Goal: Contribute content: Contribute content

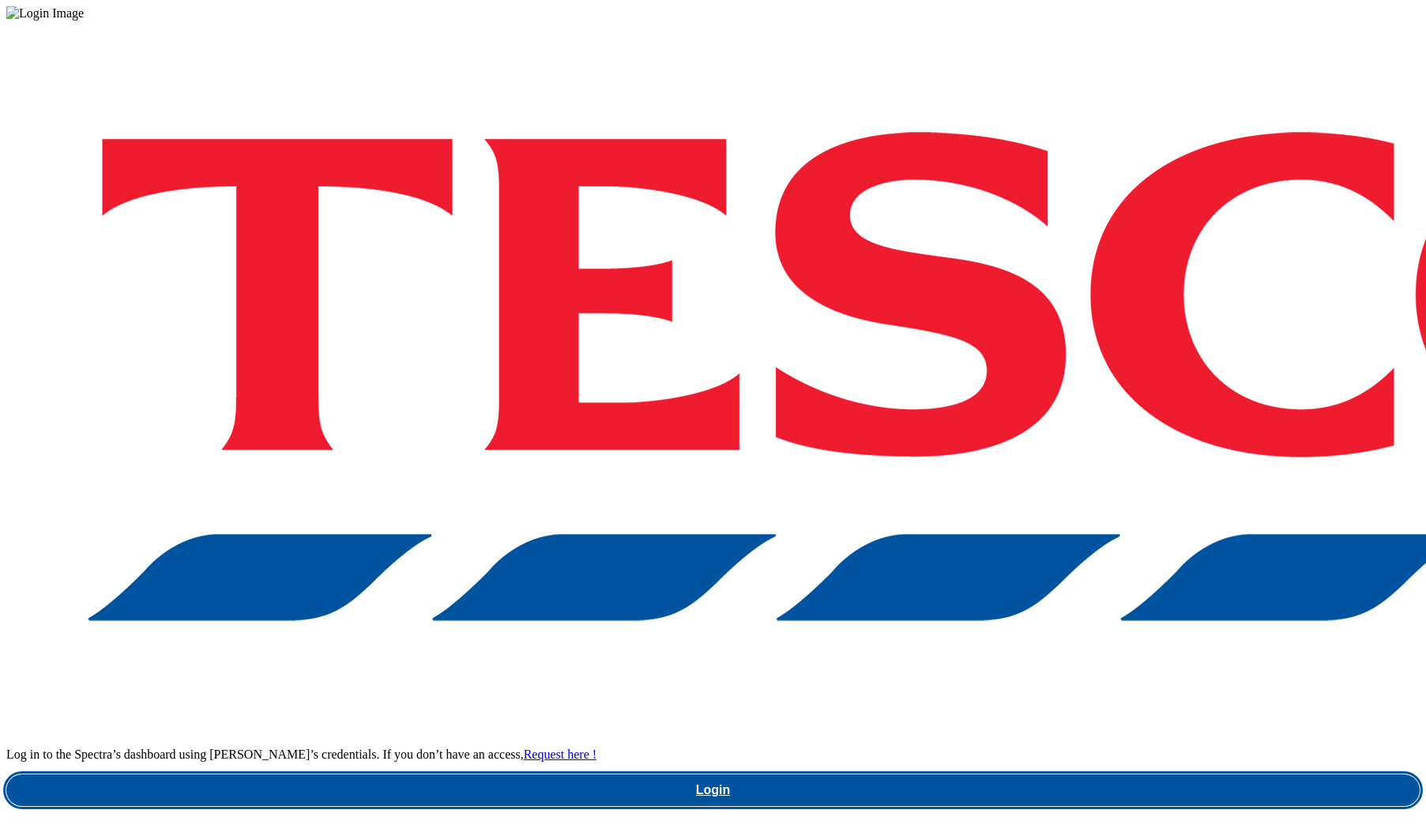
click at [999, 774] on link "Login" at bounding box center [713, 790] width 1414 height 32
click at [979, 774] on link "Login" at bounding box center [713, 790] width 1414 height 32
click at [1043, 774] on link "Login" at bounding box center [713, 790] width 1414 height 32
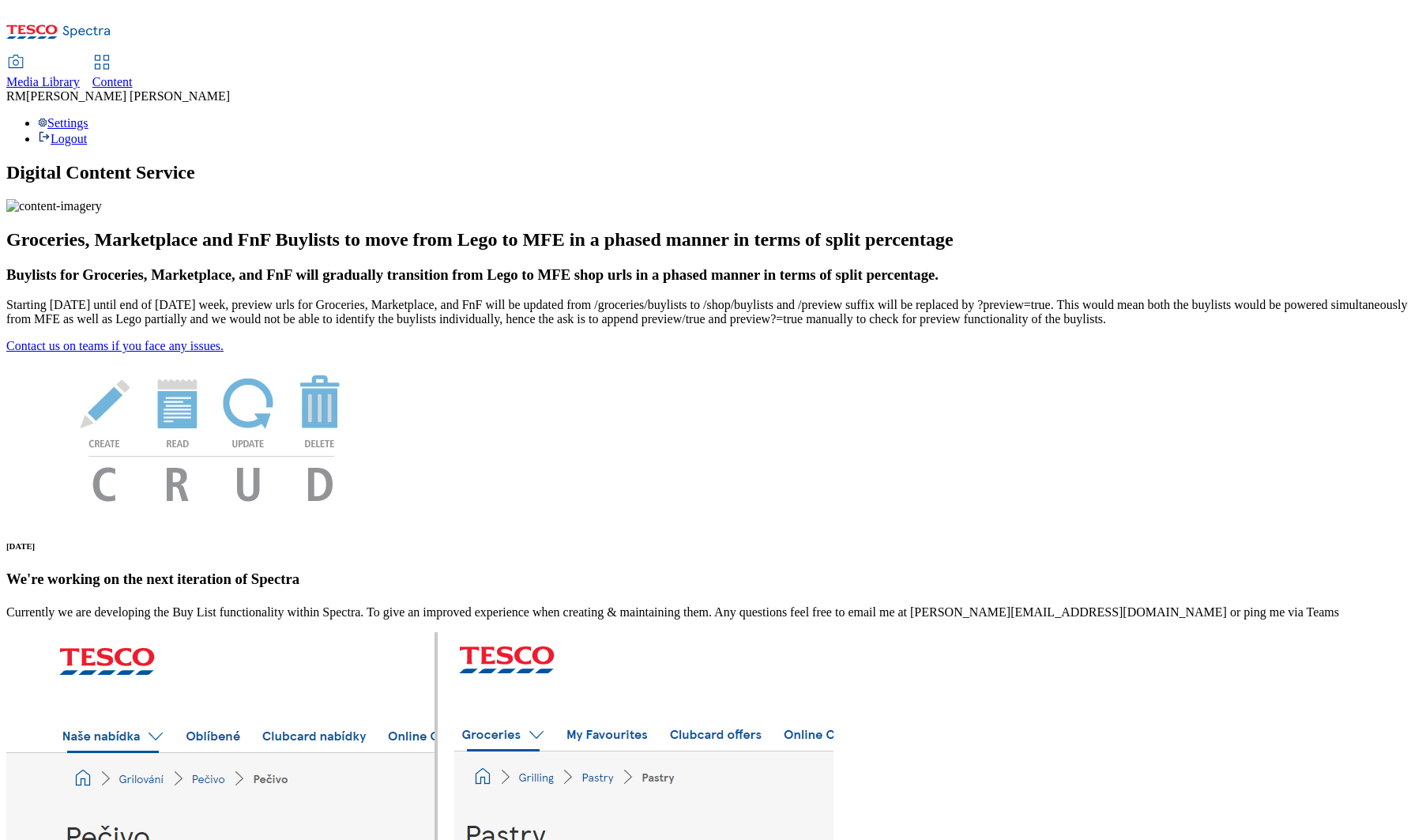
click at [80, 75] on span "Media Library" at bounding box center [43, 82] width 73 height 13
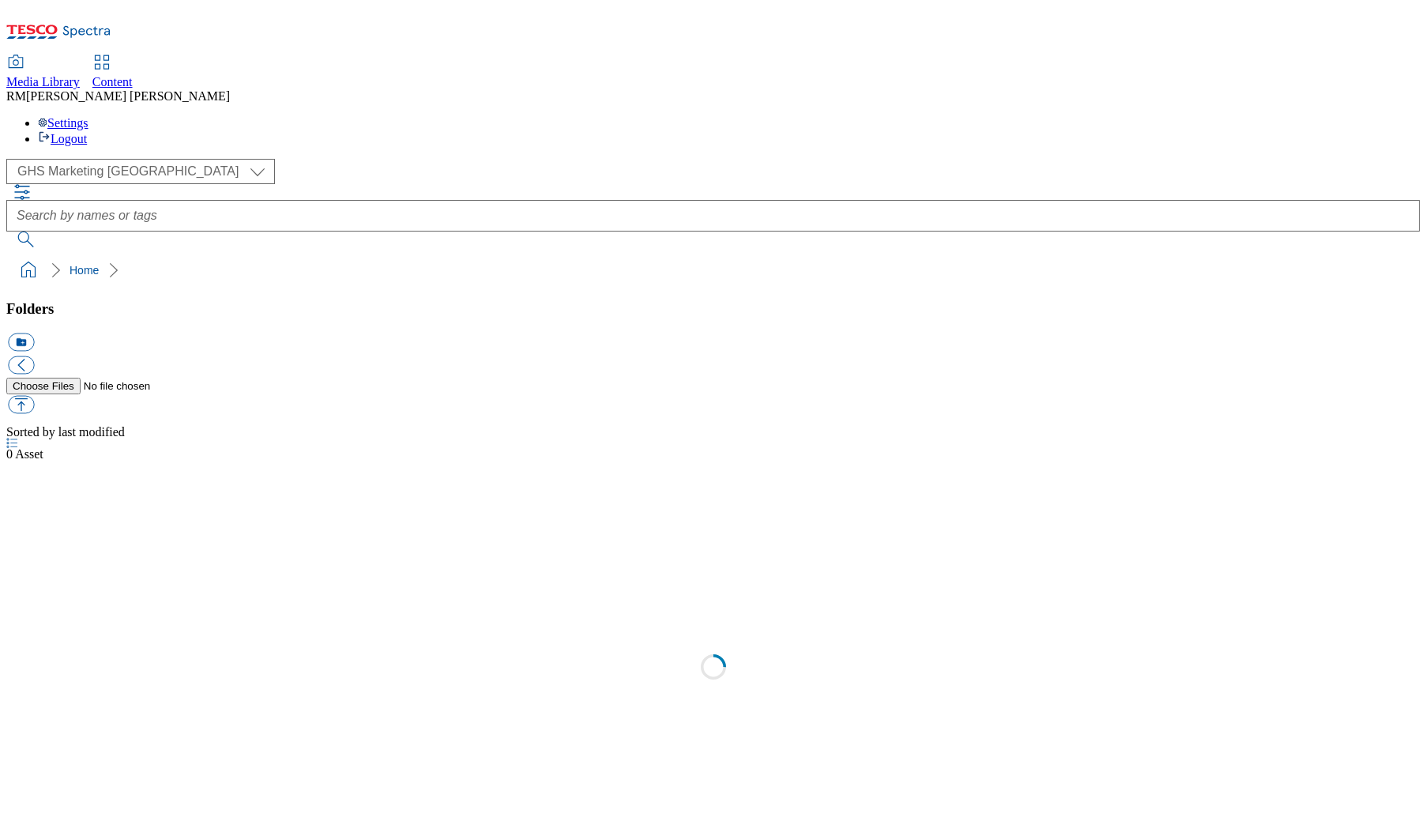
scroll to position [1, 0]
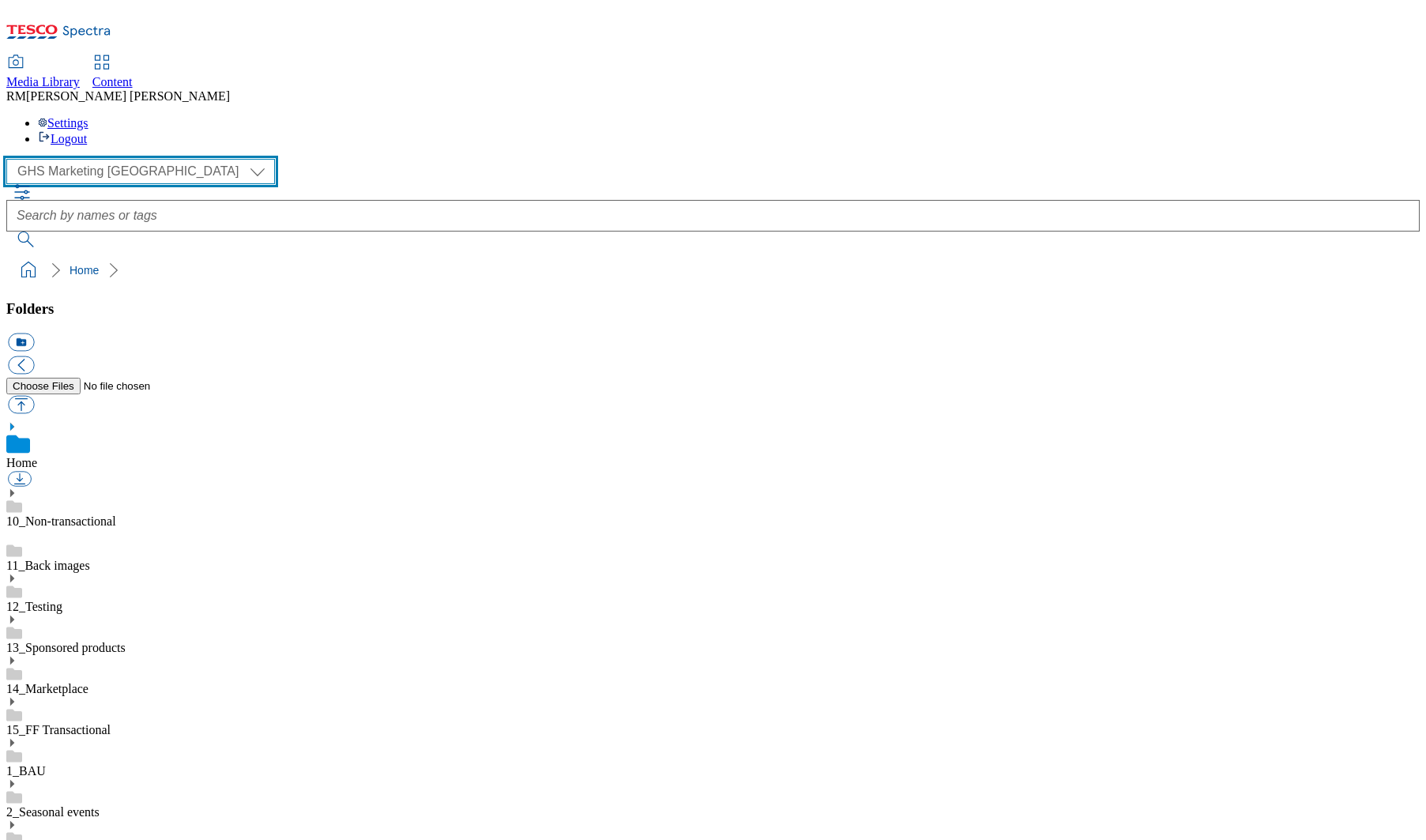
click at [145, 159] on select "GHS Marketing UK iGHS Marketing CE MCA CZ MCA HU MCA SK" at bounding box center [140, 171] width 269 height 25
select select "flare-ighs-ce-mktg"
click at [11, 159] on select "GHS Marketing UK iGHS Marketing CE MCA CZ MCA HU MCA SK" at bounding box center [140, 171] width 269 height 25
click at [146, 159] on select "GHS Marketing UK iGHS Marketing CE MCA CZ MCA HU MCA SK" at bounding box center [140, 171] width 269 height 25
click at [11, 159] on select "GHS Marketing UK iGHS Marketing CE MCA CZ MCA HU MCA SK" at bounding box center [140, 171] width 269 height 25
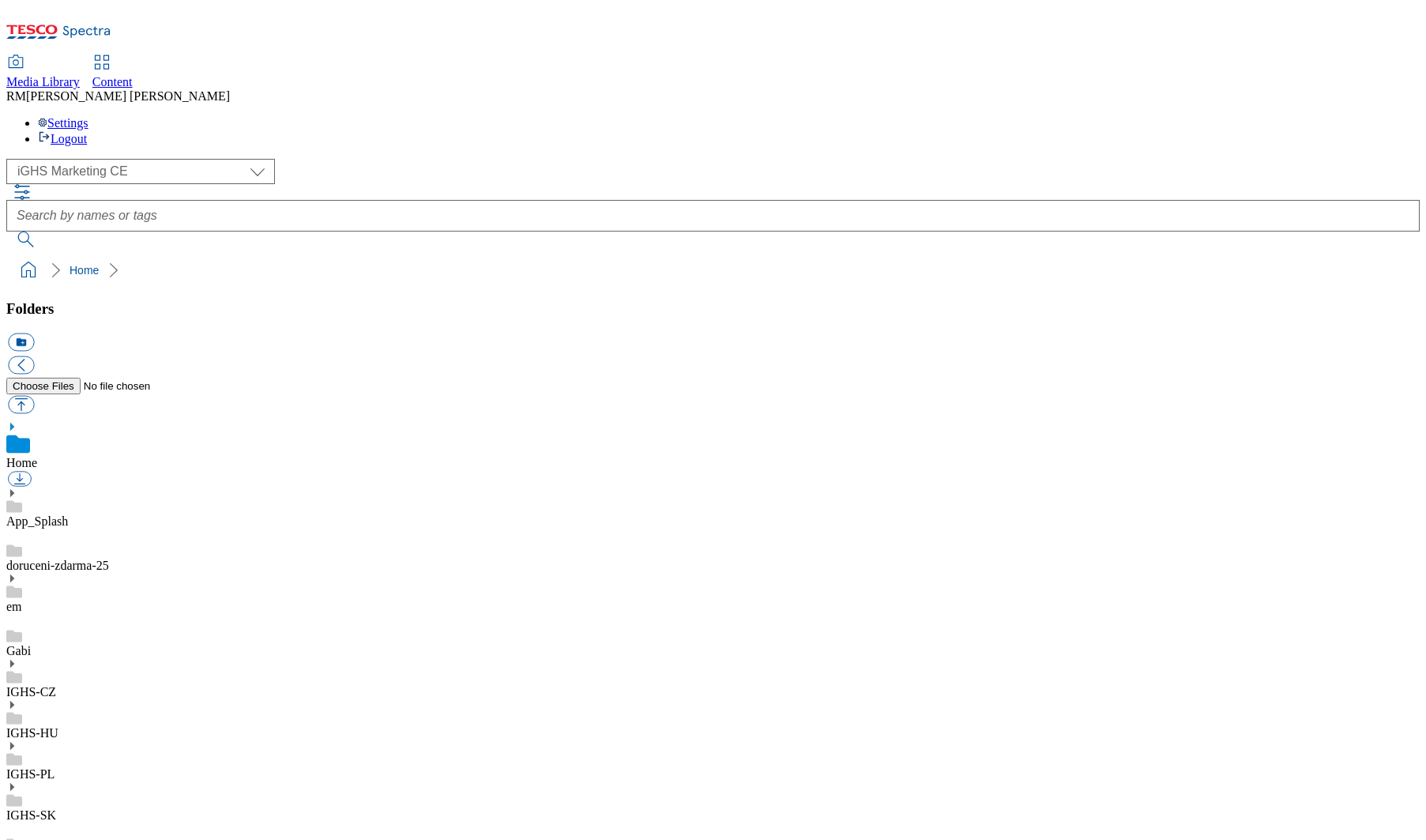
click at [14, 660] on use at bounding box center [12, 663] width 4 height 8
click at [18, 658] on icon at bounding box center [12, 663] width 11 height 11
click at [14, 642] on use at bounding box center [12, 646] width 4 height 8
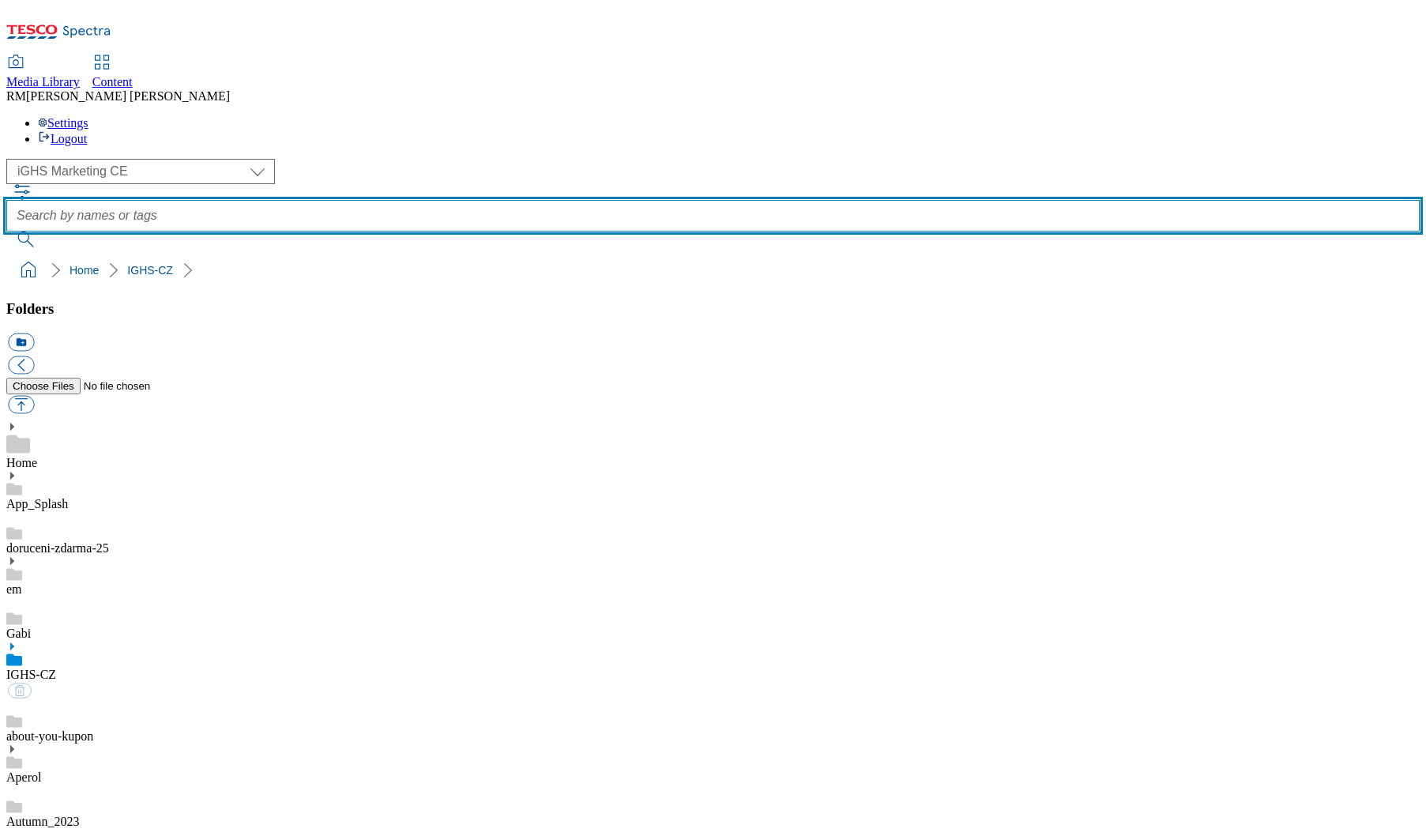
click at [631, 200] on input "text" at bounding box center [713, 216] width 1414 height 32
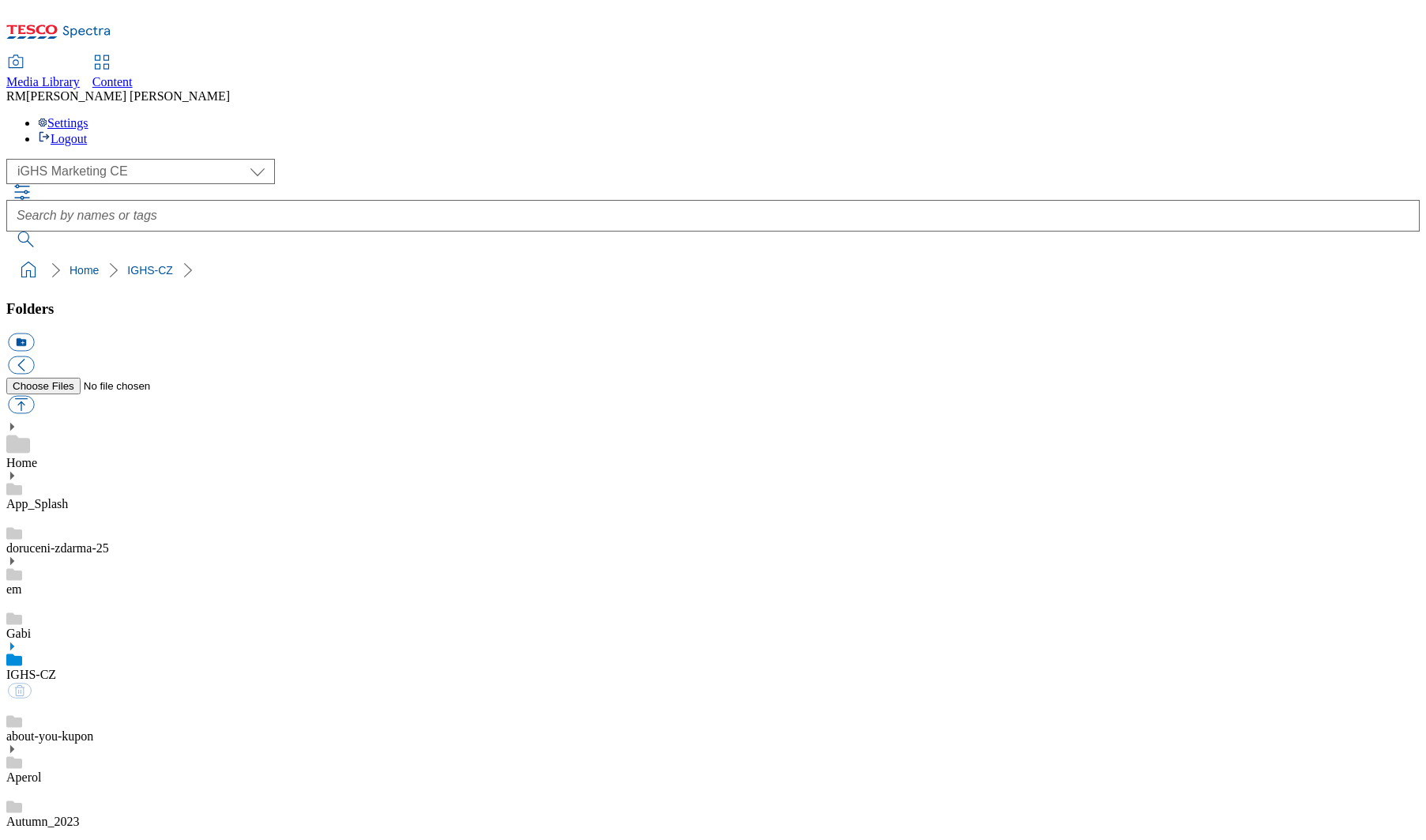
click at [759, 56] on div "Media Library Content RM Ragavendran Murugesan Settings Logout" at bounding box center [713, 100] width 1414 height 90
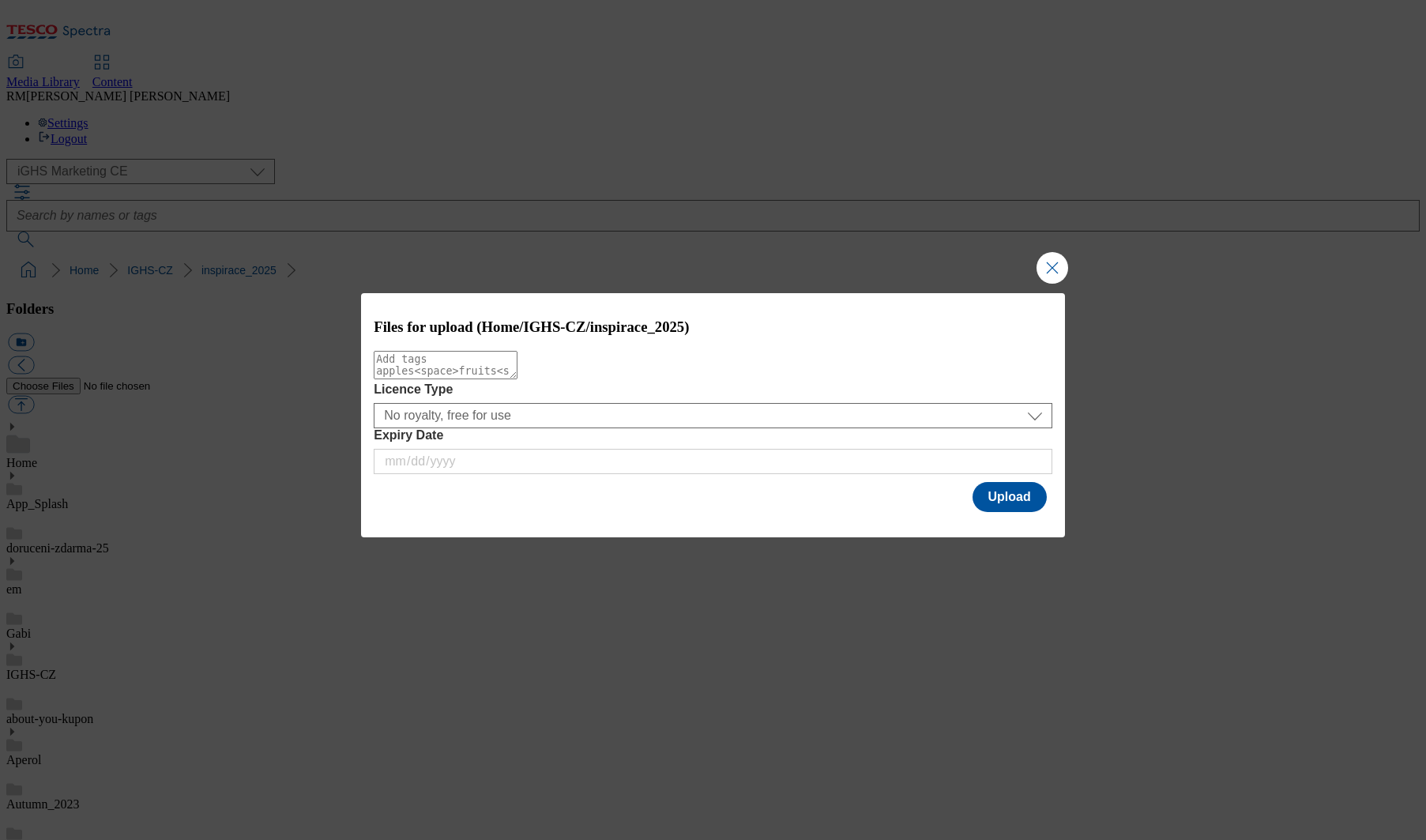
click at [518, 379] on textarea "Modal" at bounding box center [445, 364] width 144 height 29
type textarea "new_2025"
click at [1025, 503] on button "Upload" at bounding box center [1010, 497] width 74 height 30
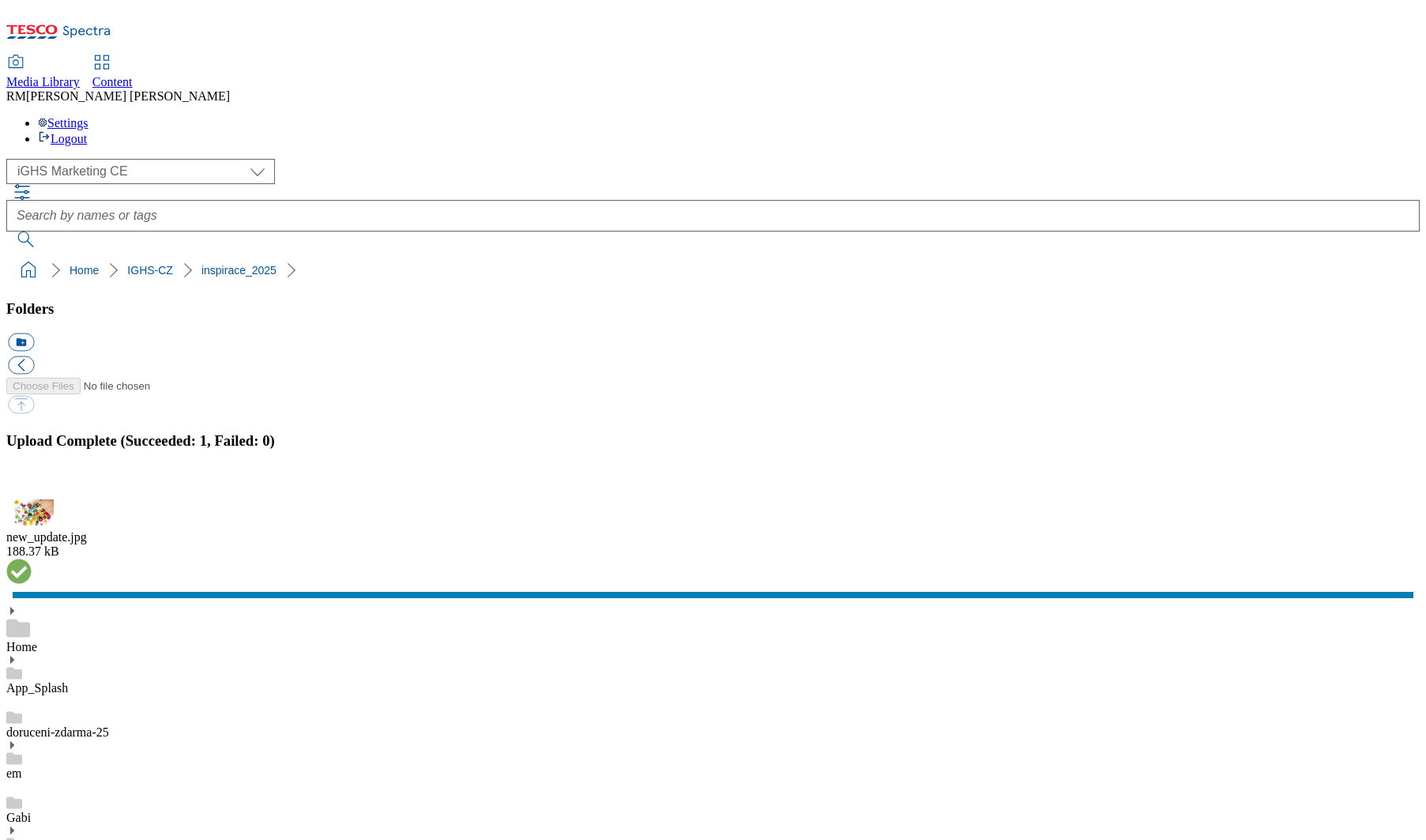
drag, startPoint x: 1414, startPoint y: 504, endPoint x: 1162, endPoint y: 493, distance: 252.2
click at [32, 498] on button "button" at bounding box center [20, 490] width 24 height 15
